Goal: Task Accomplishment & Management: Complete application form

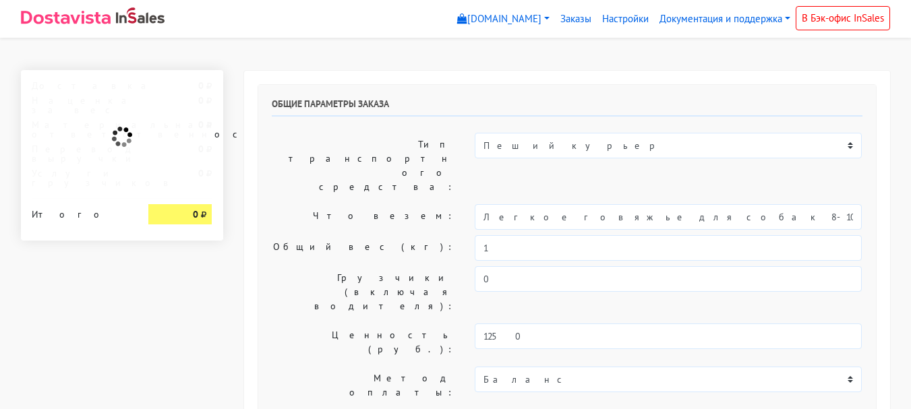
select select "11:00"
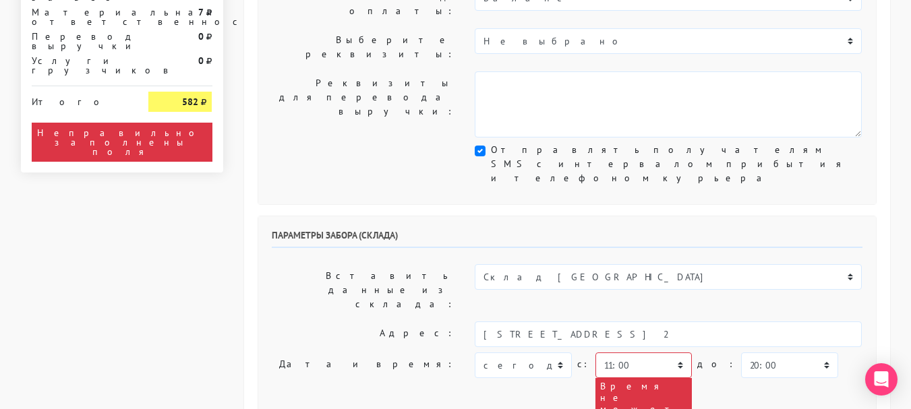
scroll to position [404, 0]
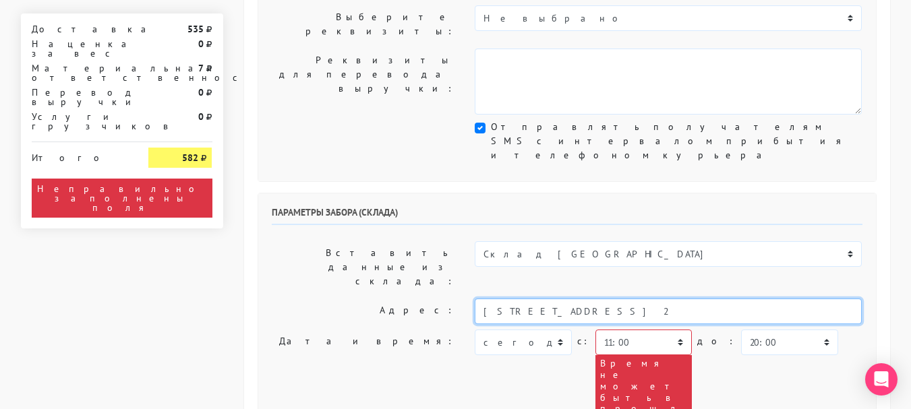
click at [632, 299] on input "[STREET_ADDRESS] 2" at bounding box center [668, 312] width 387 height 26
click at [635, 325] on li "[STREET_ADDRESS]" at bounding box center [668, 334] width 386 height 18
type input "[STREET_ADDRESS]"
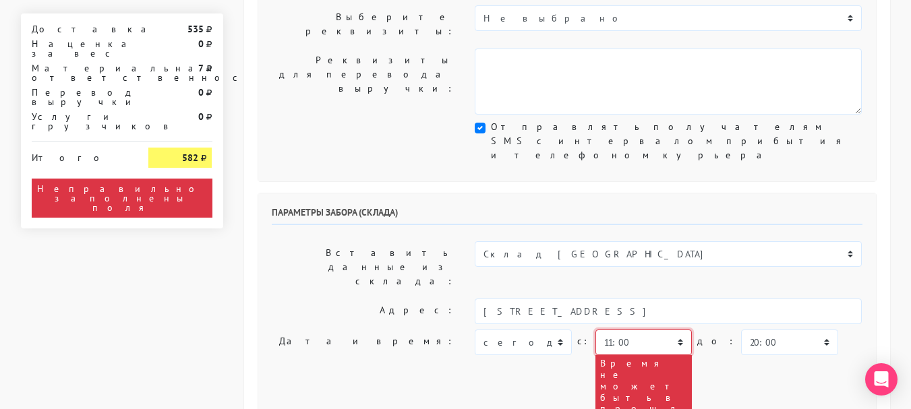
click at [636, 330] on select "00:00 00:30 01:00 01:30 02:00 02:30 03:00 03:30 04:00 04:30 05:00 05:30 06:00 0…" at bounding box center [643, 343] width 96 height 26
select select "15:30"
click at [595, 330] on select "00:00 00:30 01:00 01:30 02:00 02:30 03:00 03:30 04:00 04:30 05:00 05:30 06:00 0…" at bounding box center [643, 343] width 96 height 26
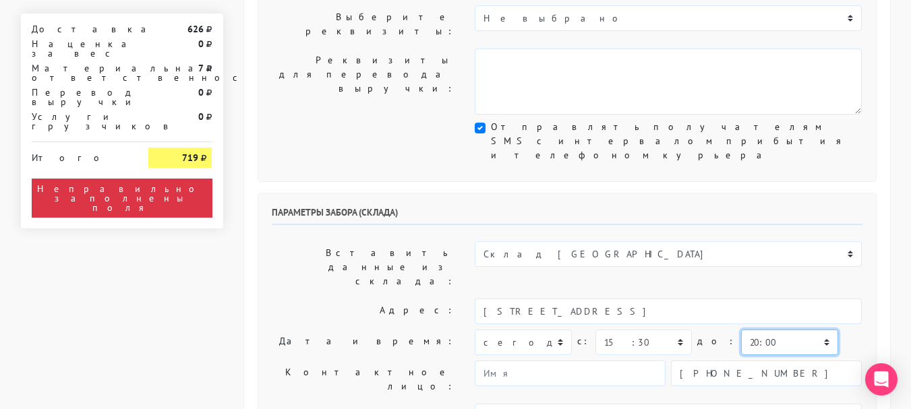
click at [764, 330] on select "00:00 00:30 01:00 01:30 02:00 02:30 03:00 03:30 04:00 04:30 05:00 05:30 06:00 0…" at bounding box center [789, 343] width 96 height 26
select select "16:30"
click at [741, 330] on select "00:00 00:30 01:00 01:30 02:00 02:30 03:00 03:30 04:00 04:30 05:00 05:30 06:00 0…" at bounding box center [789, 343] width 96 height 26
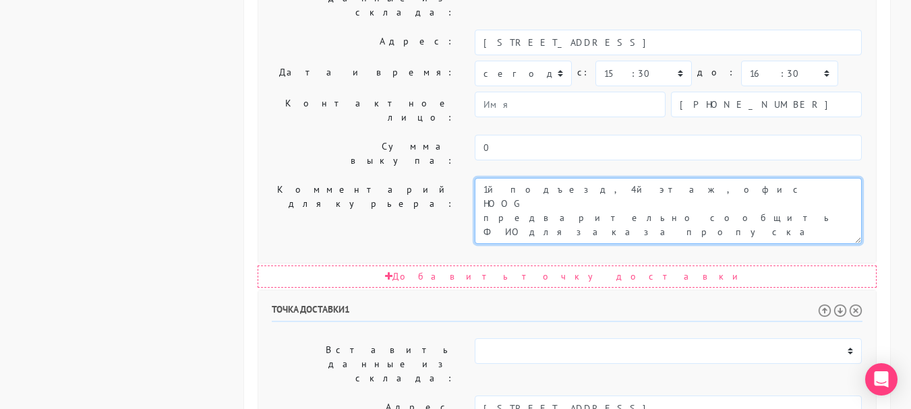
scroll to position [674, 0]
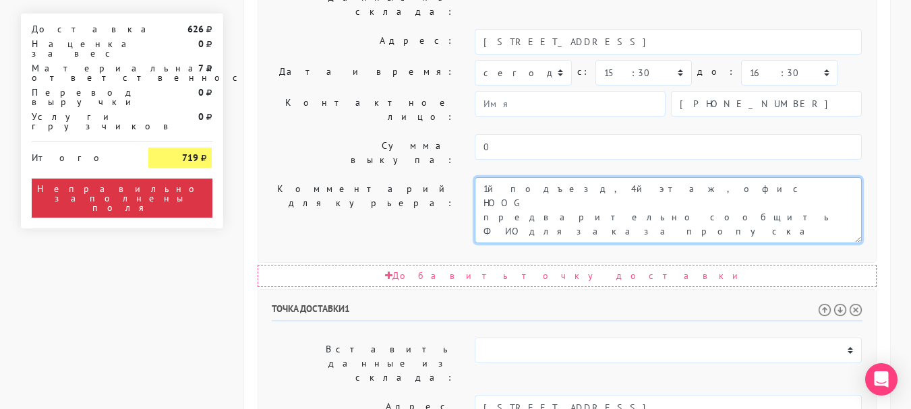
type textarea "1й подъезд, 4й этаж, офис HOOG предварительно сообщить ФИО для заказа пропуска"
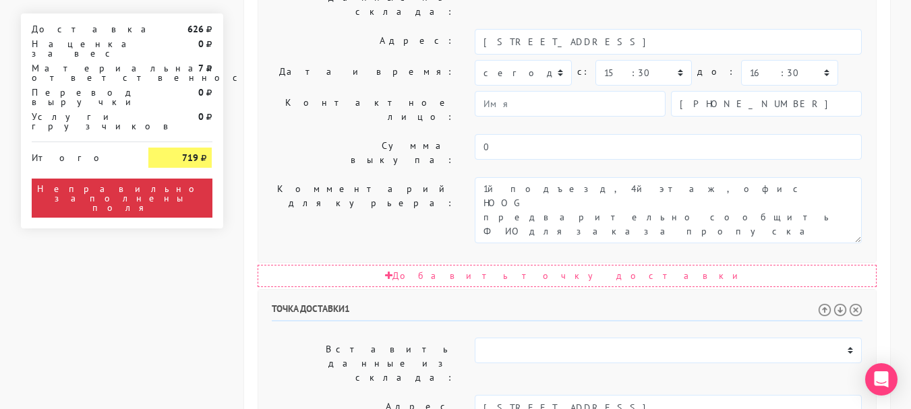
select select "16:00"
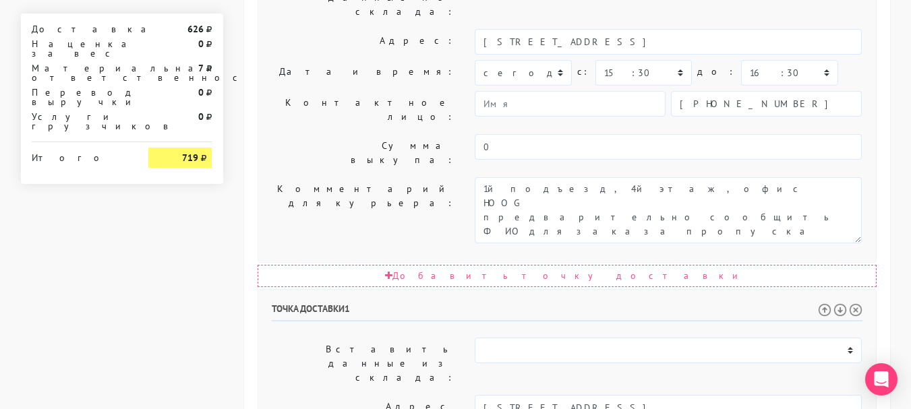
select select "18:00"
type textarea "В"
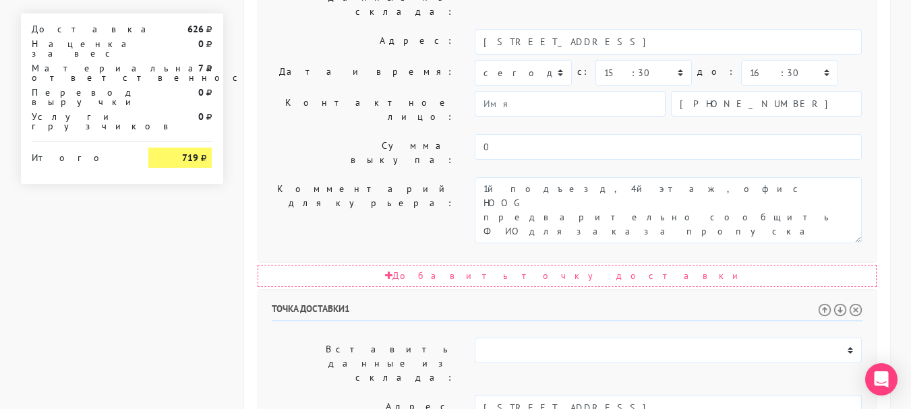
type textarea "Доставка после 16:00. Выйду к вам на улицу."
click at [639, 395] on input "[STREET_ADDRESS]" at bounding box center [668, 408] width 387 height 26
type input "[STREET_ADDRESS]. [GEOGRAPHIC_DATA], бизнес-центр"
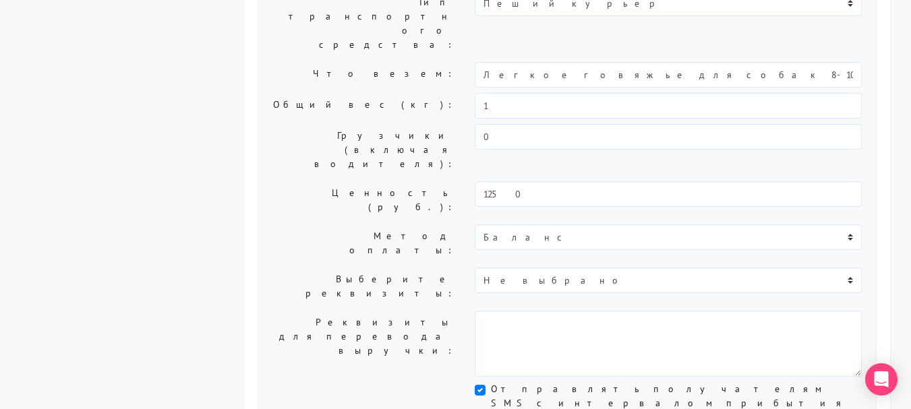
scroll to position [0, 0]
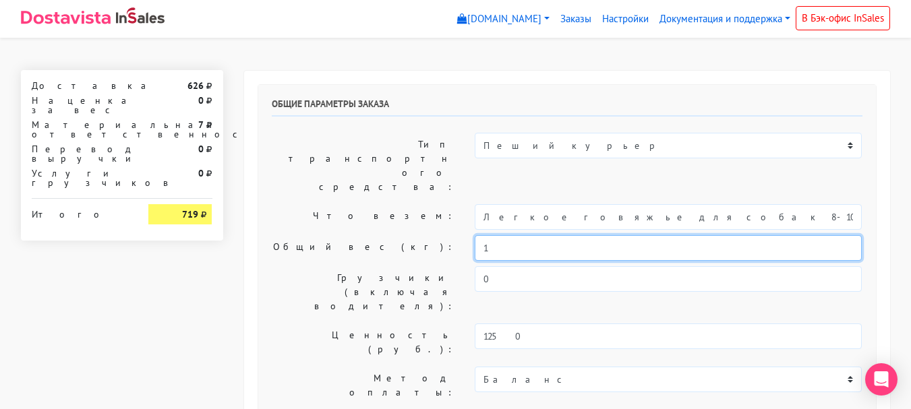
click at [520, 235] on input "1" at bounding box center [668, 248] width 387 height 26
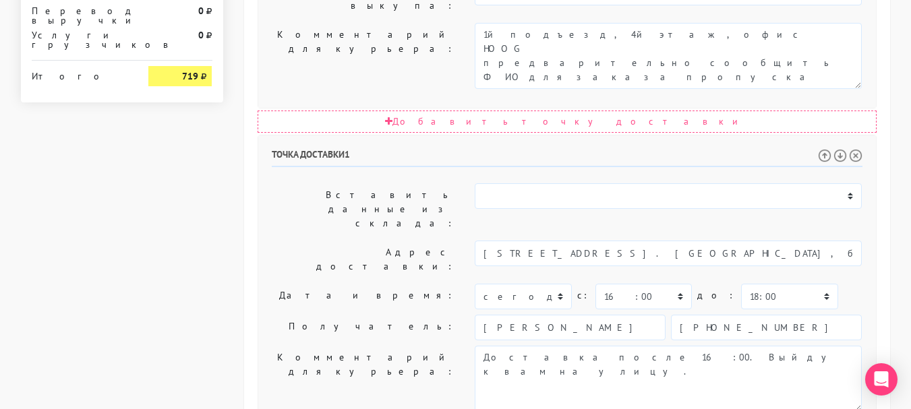
scroll to position [835, 0]
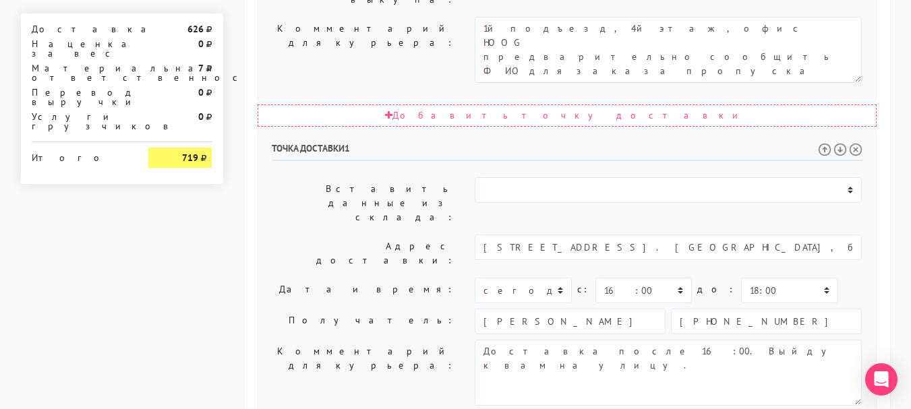
type input "0,8"
